Goal: Contribute content: Contribute content

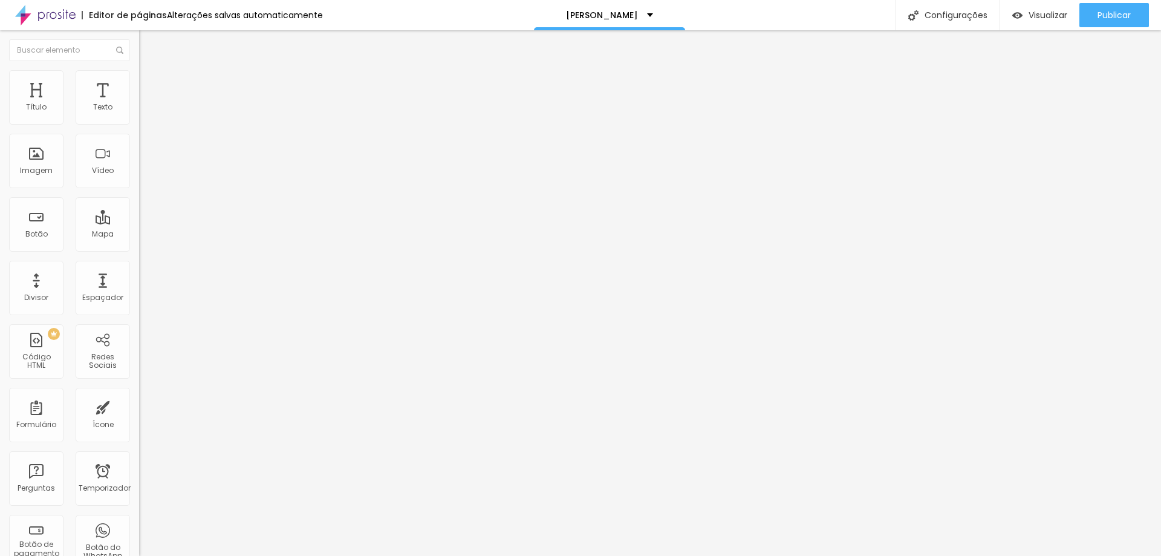
click at [139, 112] on div "Título 2 H2" at bounding box center [208, 107] width 139 height 11
click at [139, 125] on font "Título 3" at bounding box center [156, 118] width 35 height 14
click at [146, 104] on font "Trocar imagem" at bounding box center [175, 99] width 59 height 10
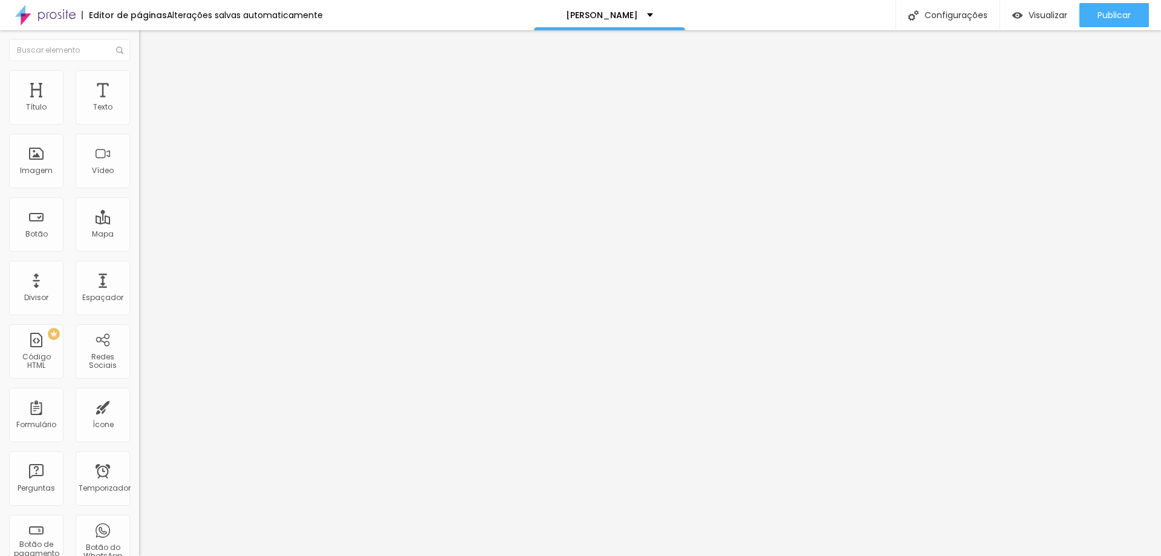
scroll to position [0, 0]
click at [93, 105] on font "Texto" at bounding box center [102, 107] width 19 height 10
click at [139, 140] on div "Título 5 H5" at bounding box center [208, 136] width 139 height 7
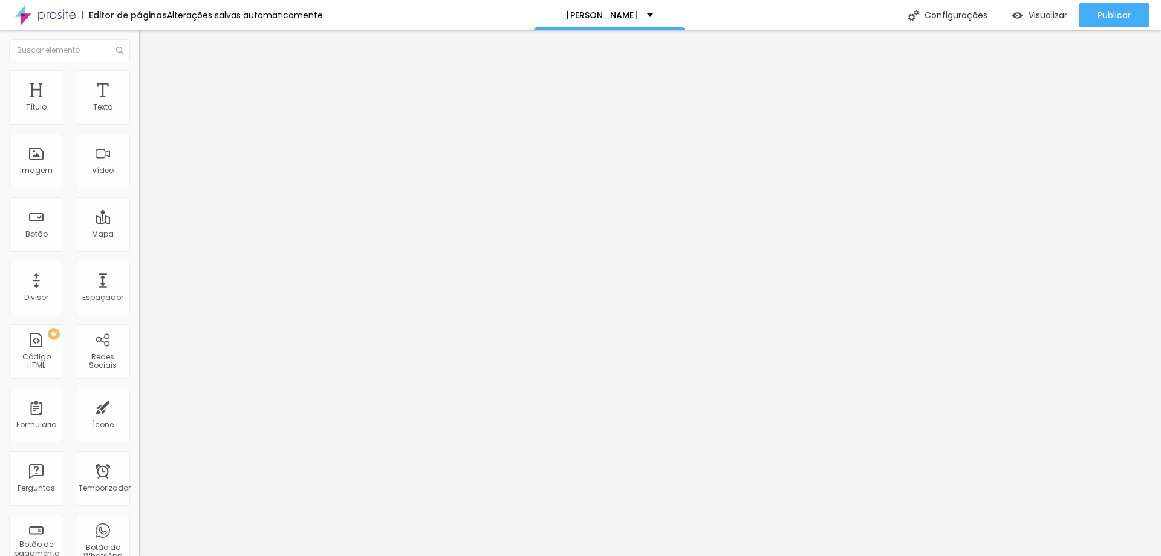
click at [139, 132] on span "Título 4" at bounding box center [155, 127] width 33 height 10
click at [685, 14] on div "[PERSON_NAME]" at bounding box center [609, 15] width 151 height 30
